Goal: Check status: Check status

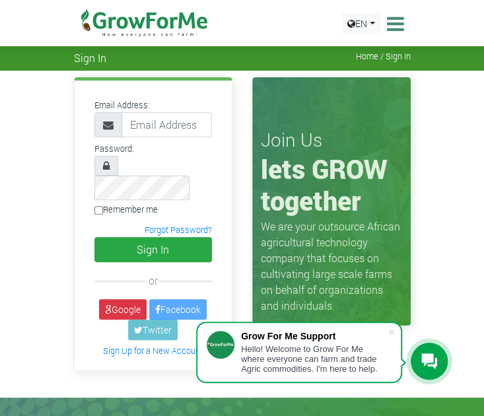
type input "233242564484@growforme.com"
click at [98, 206] on input "Remember me" at bounding box center [98, 210] width 9 height 9
checkbox input "true"
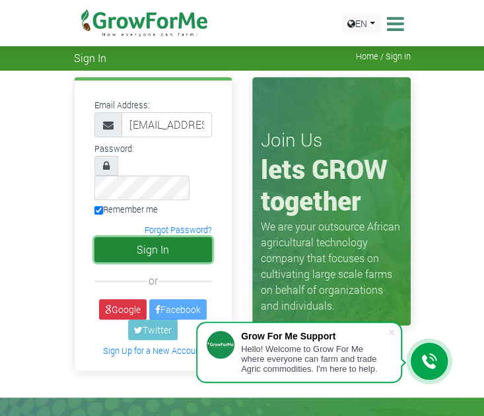
click at [170, 237] on button "Sign In" at bounding box center [153, 249] width 118 height 25
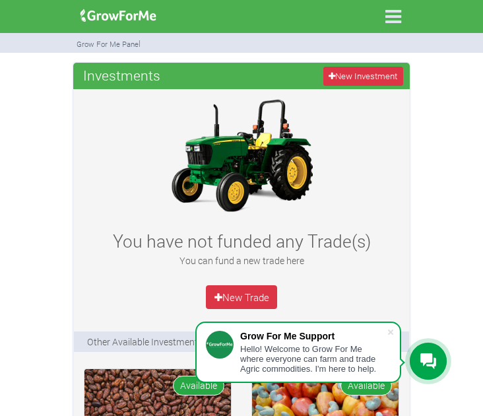
click at [387, 18] on icon at bounding box center [394, 17] width 28 height 28
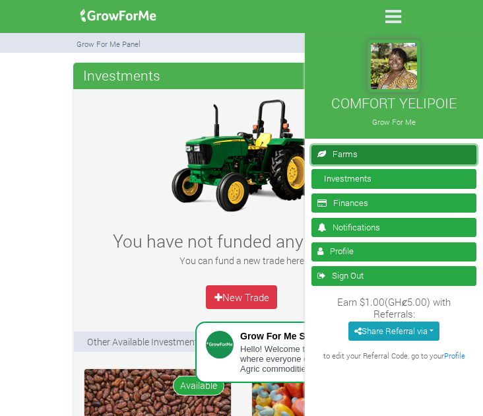
click at [355, 155] on link "Farms" at bounding box center [394, 154] width 165 height 19
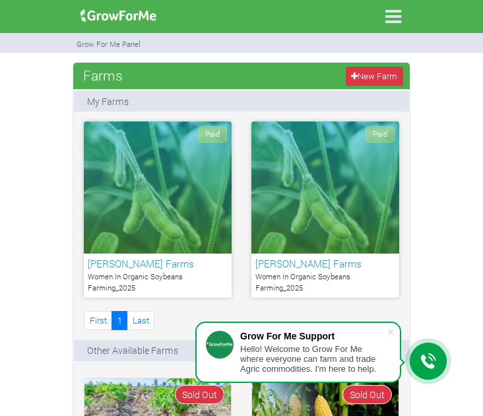
click at [132, 196] on div "Paid" at bounding box center [158, 187] width 148 height 132
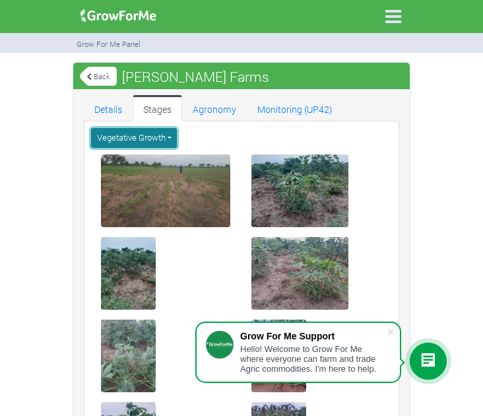
click at [159, 137] on button "Vegetative Growth" at bounding box center [134, 137] width 86 height 19
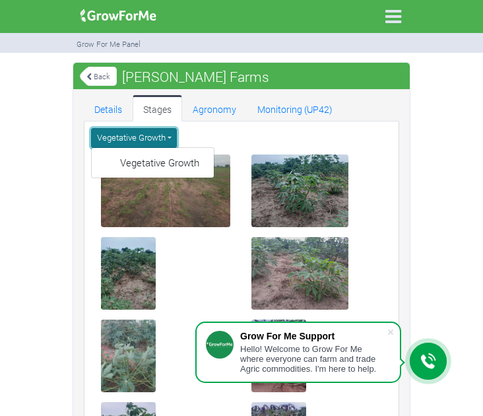
click at [159, 137] on button "Vegetative Growth" at bounding box center [134, 137] width 86 height 19
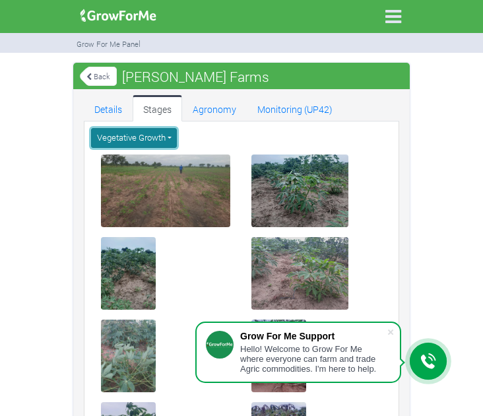
click at [159, 137] on button "Vegetative Growth" at bounding box center [134, 137] width 86 height 19
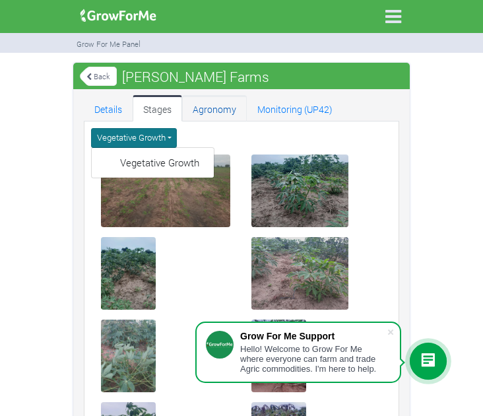
click at [211, 110] on link "Agronomy" at bounding box center [214, 108] width 65 height 26
